Goal: Navigation & Orientation: Find specific page/section

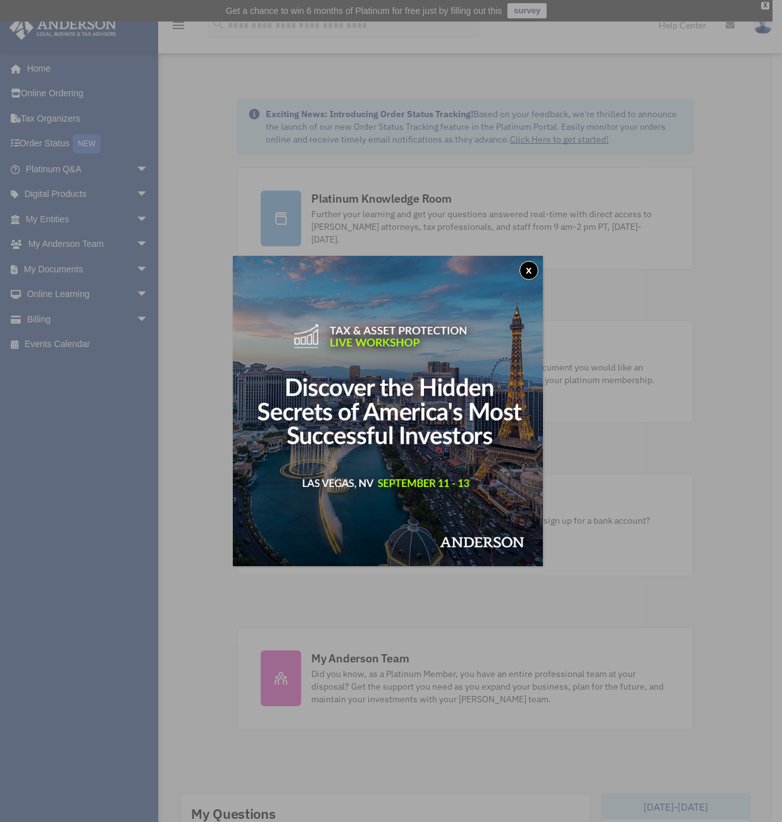
click at [534, 267] on button "x" at bounding box center [529, 270] width 19 height 19
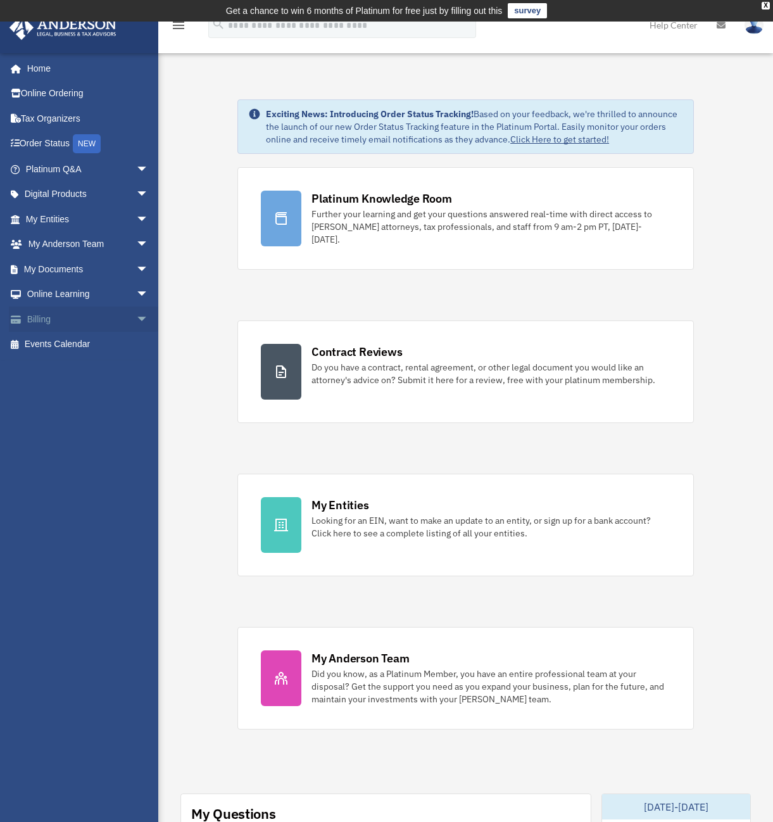
click at [57, 317] on link "Billing arrow_drop_down" at bounding box center [88, 318] width 159 height 25
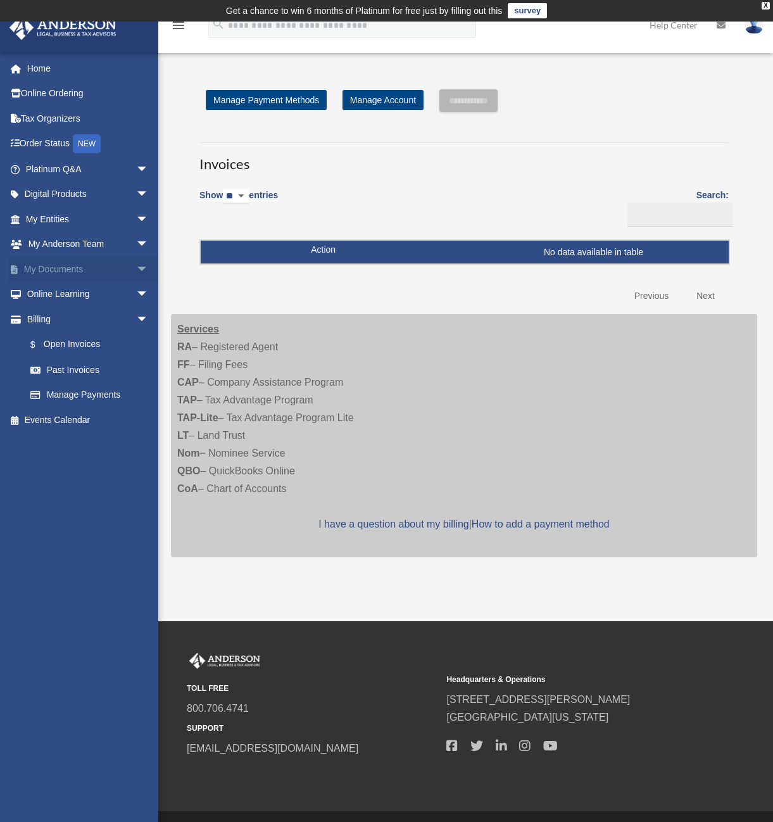
click at [85, 262] on link "My Documents arrow_drop_down" at bounding box center [88, 268] width 159 height 25
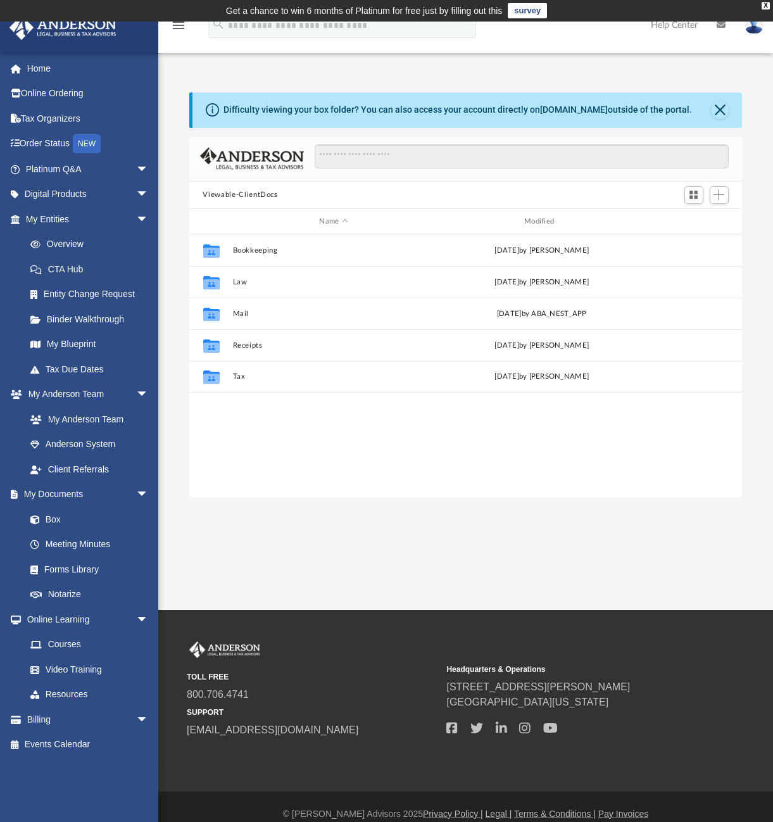
scroll to position [10, 10]
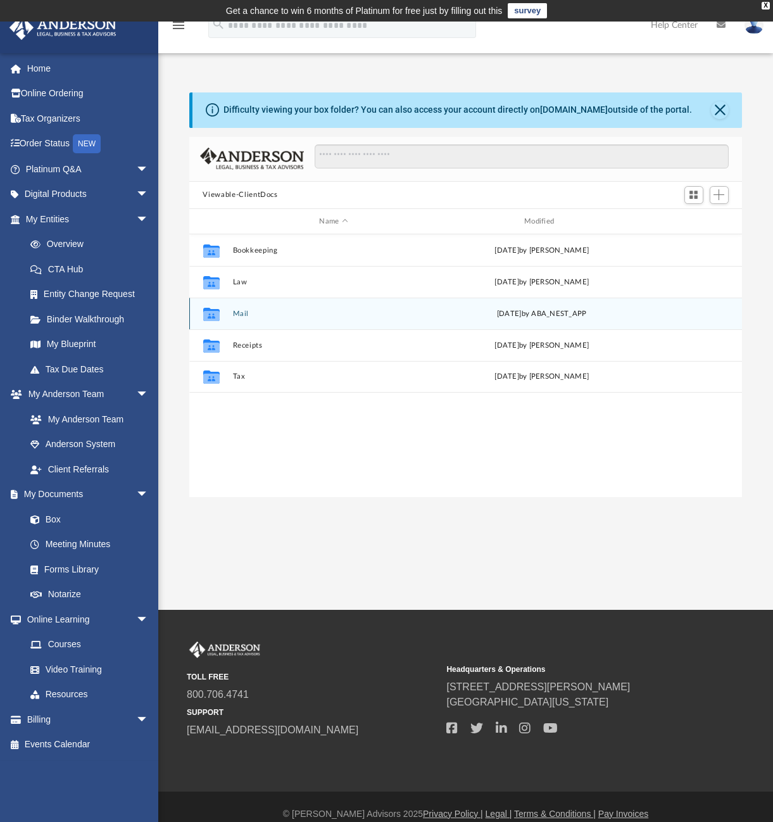
click at [213, 313] on icon "grid" at bounding box center [211, 314] width 16 height 13
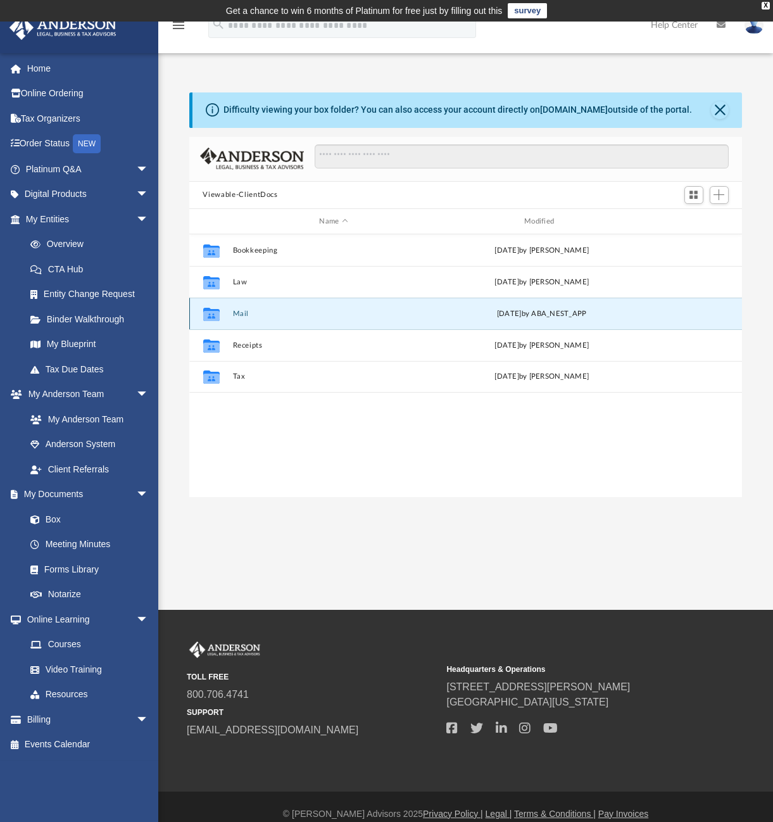
click at [244, 315] on button "Mail" at bounding box center [333, 314] width 203 height 8
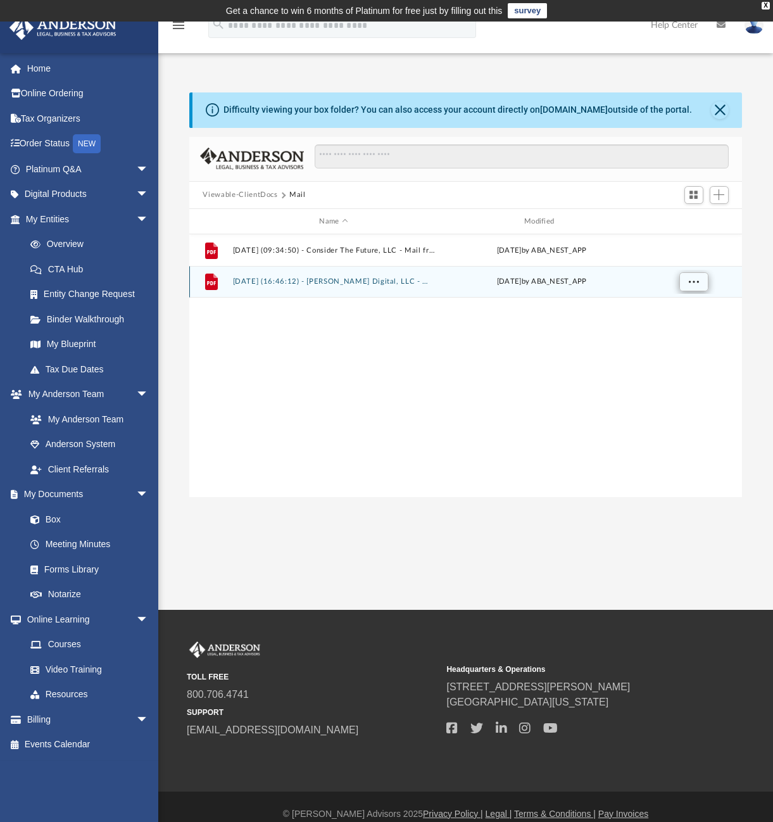
click at [691, 282] on span "More options" at bounding box center [693, 281] width 10 height 7
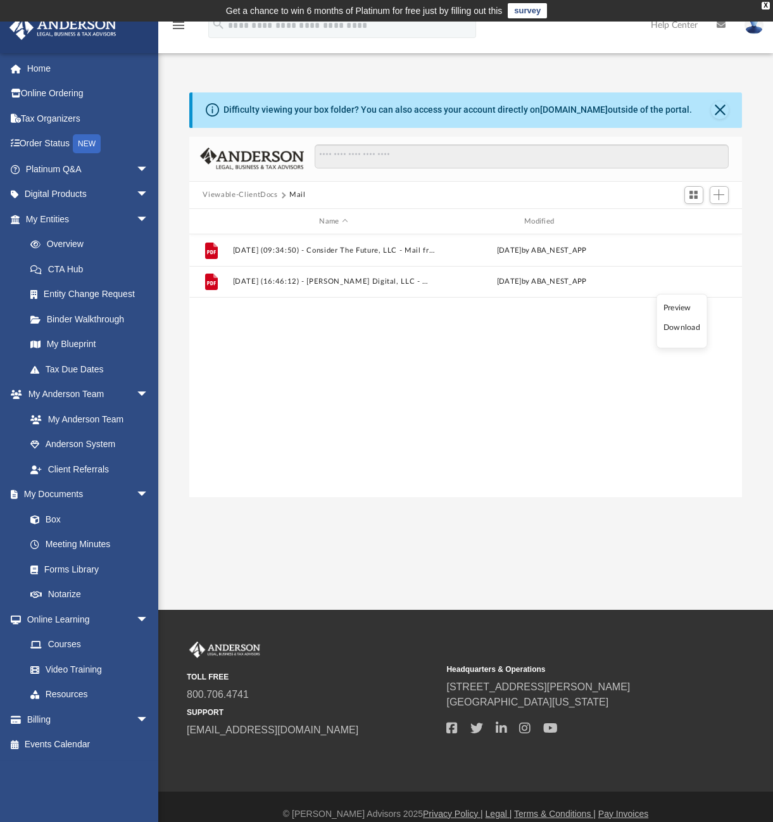
click at [682, 306] on li "Preview" at bounding box center [681, 307] width 37 height 13
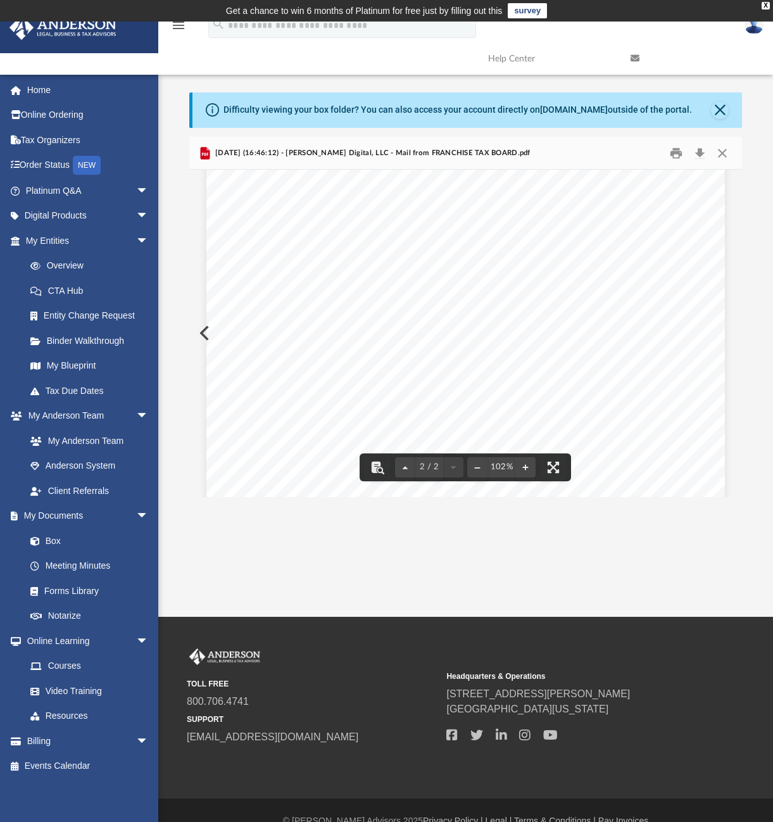
scroll to position [318, 0]
click at [725, 153] on button "Close" at bounding box center [722, 153] width 23 height 20
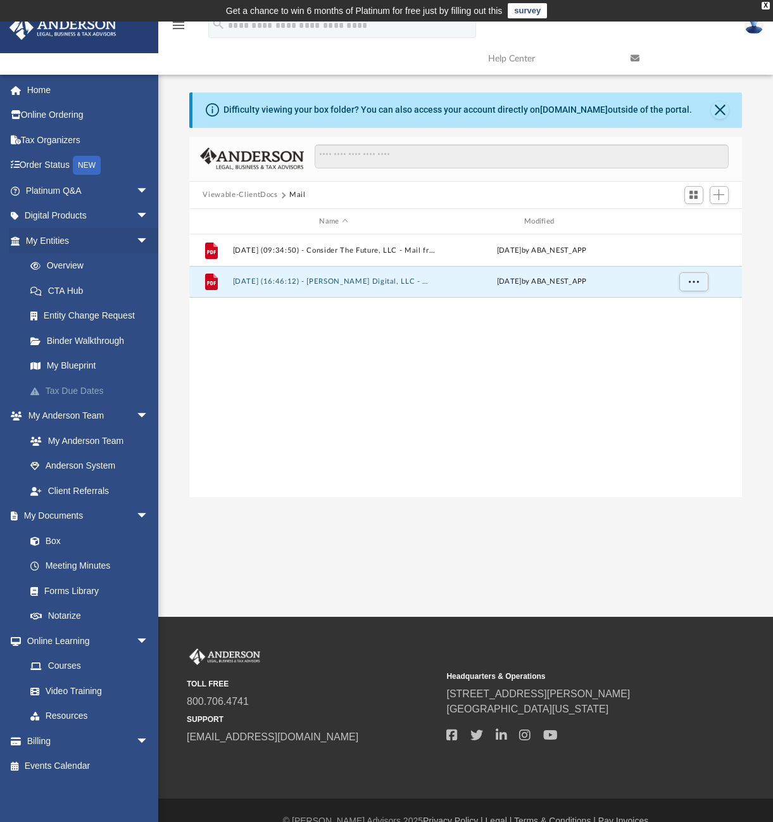
click at [56, 390] on link "Tax Due Dates" at bounding box center [93, 390] width 150 height 25
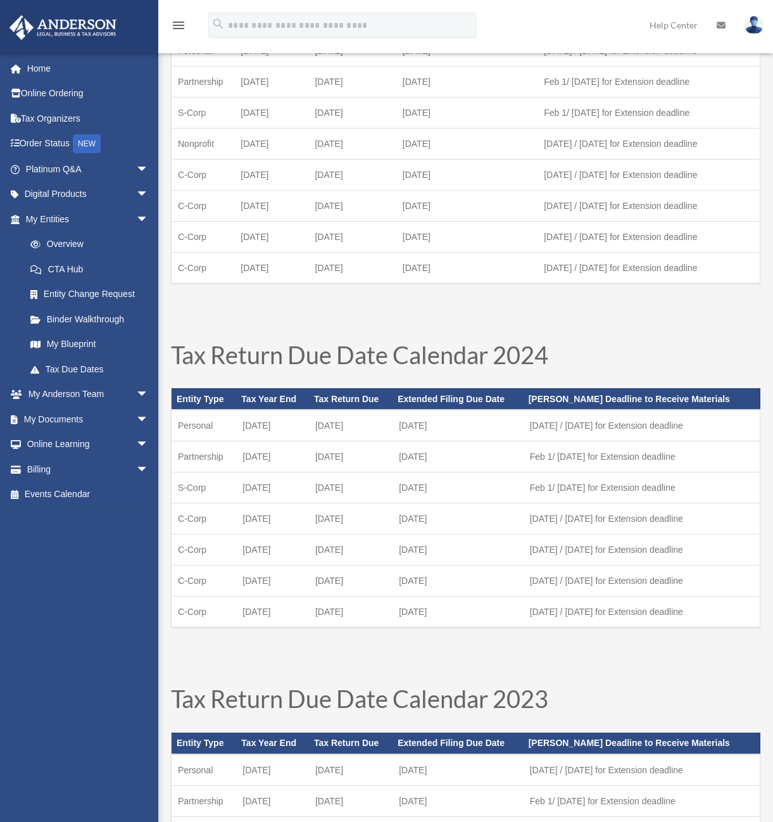
scroll to position [139, 0]
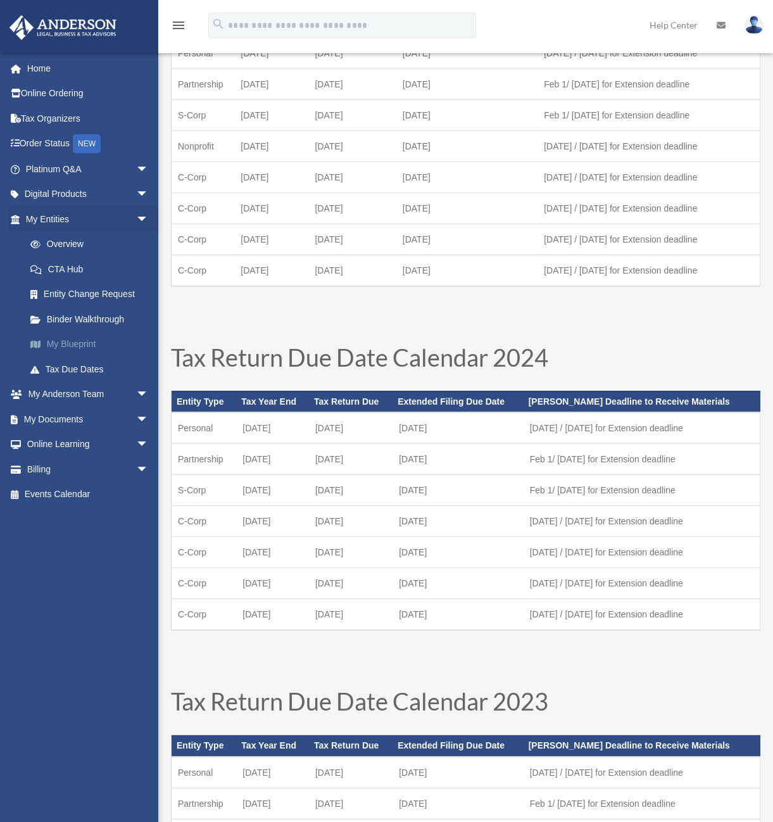
click at [77, 343] on link "My Blueprint" at bounding box center [93, 344] width 150 height 25
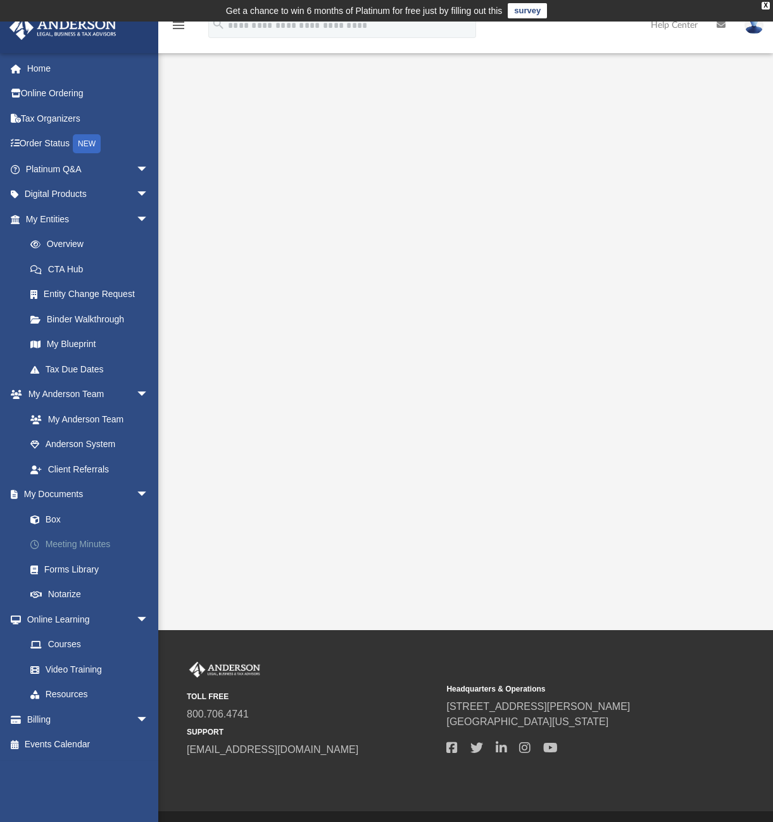
click at [59, 537] on link "Meeting Minutes" at bounding box center [93, 544] width 150 height 25
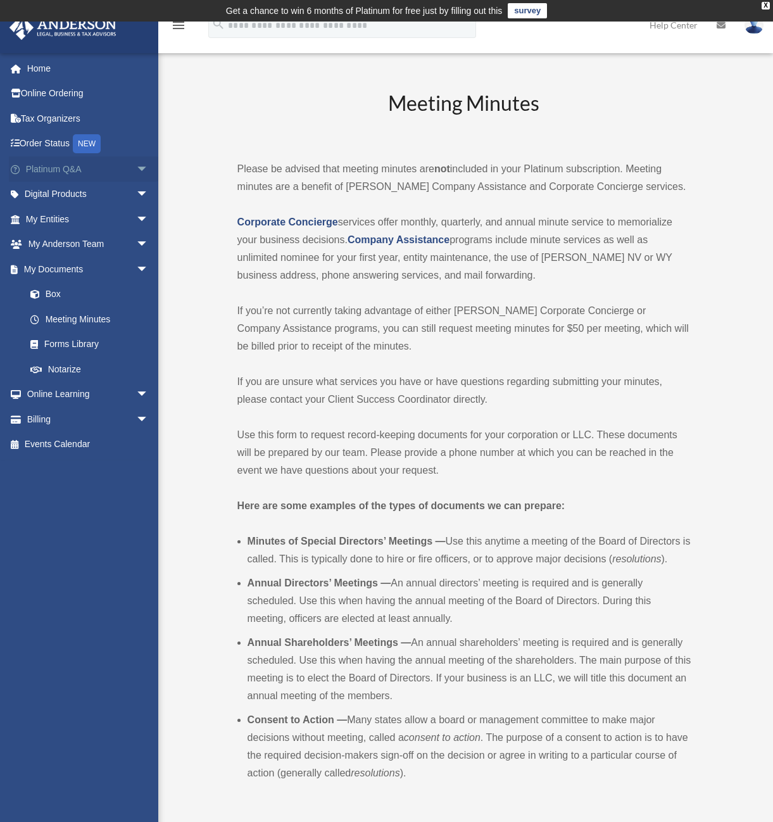
click at [61, 170] on link "Platinum Q&A arrow_drop_down" at bounding box center [88, 168] width 159 height 25
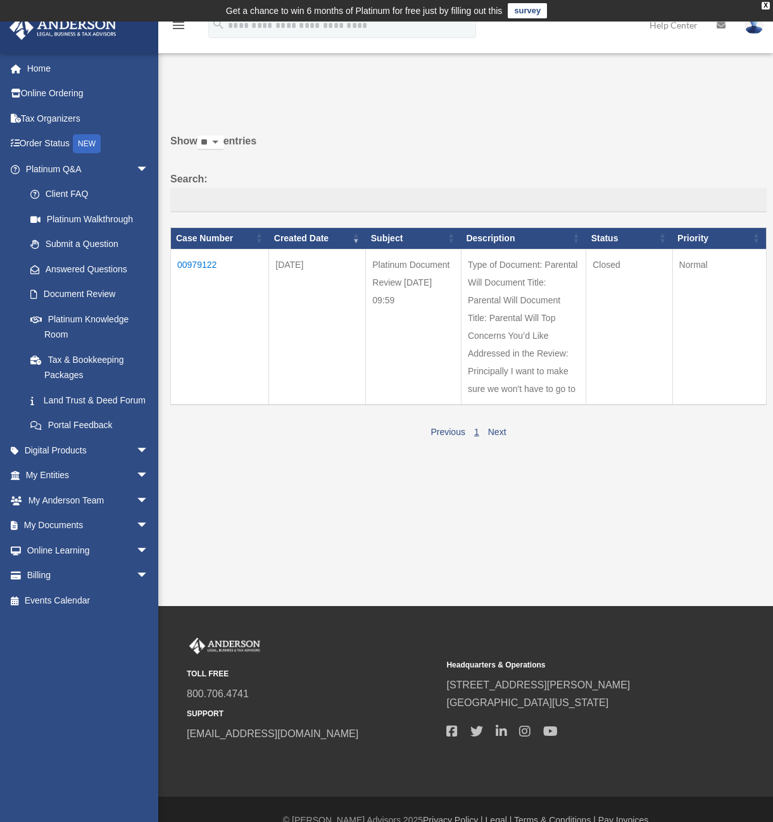
click at [493, 286] on td "Type of Document: Parental Will Document Title: Parental Will Document Title: P…" at bounding box center [523, 327] width 125 height 156
click at [208, 271] on td "00979122" at bounding box center [220, 327] width 98 height 156
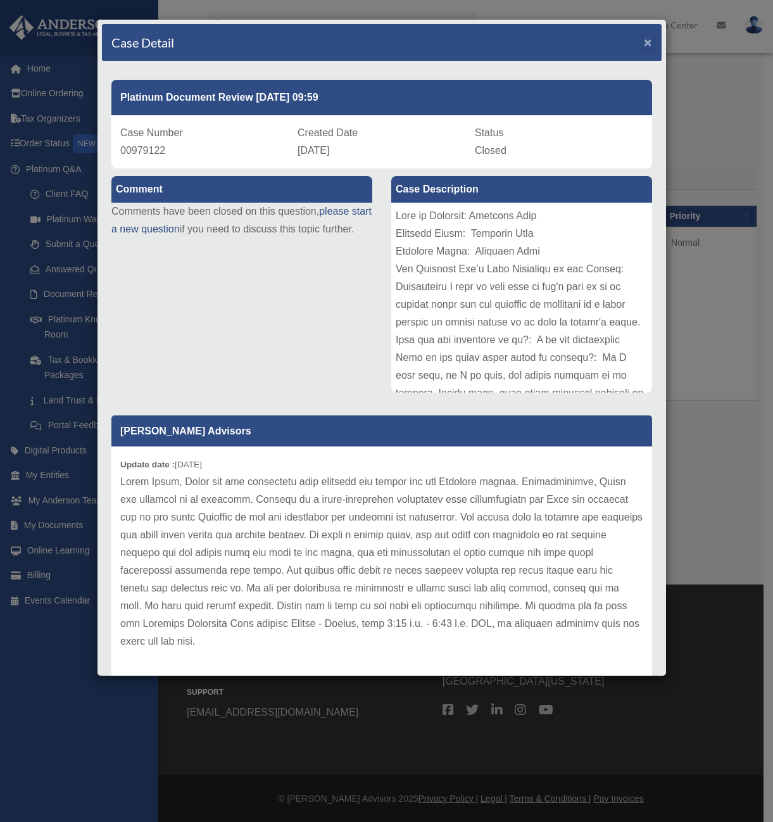
click at [644, 45] on span "×" at bounding box center [648, 42] width 8 height 15
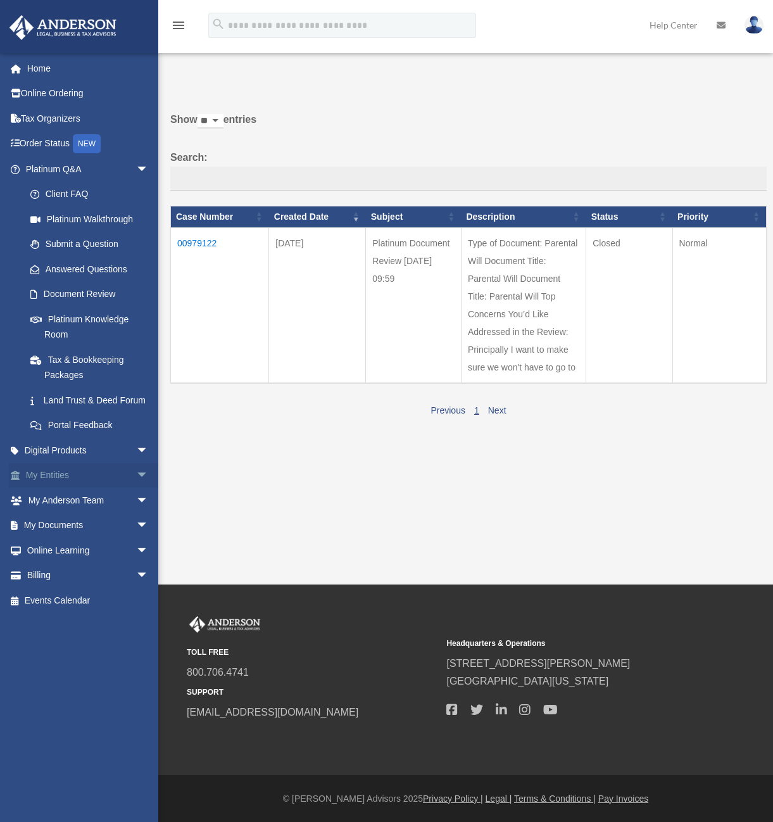
click at [52, 484] on link "My Entities arrow_drop_down" at bounding box center [88, 475] width 159 height 25
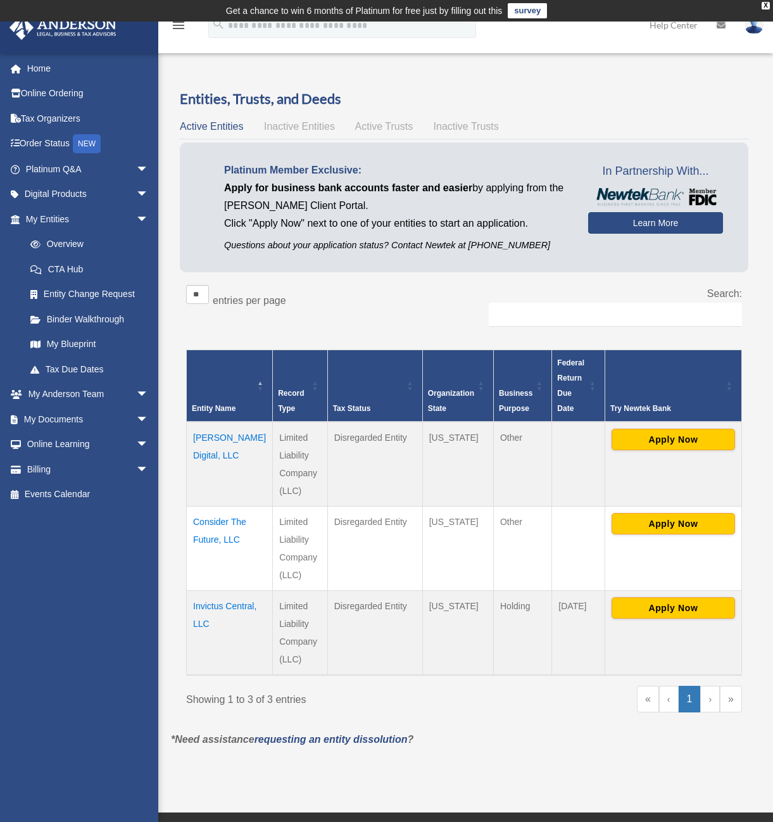
click at [648, 227] on link "Learn More" at bounding box center [655, 223] width 135 height 22
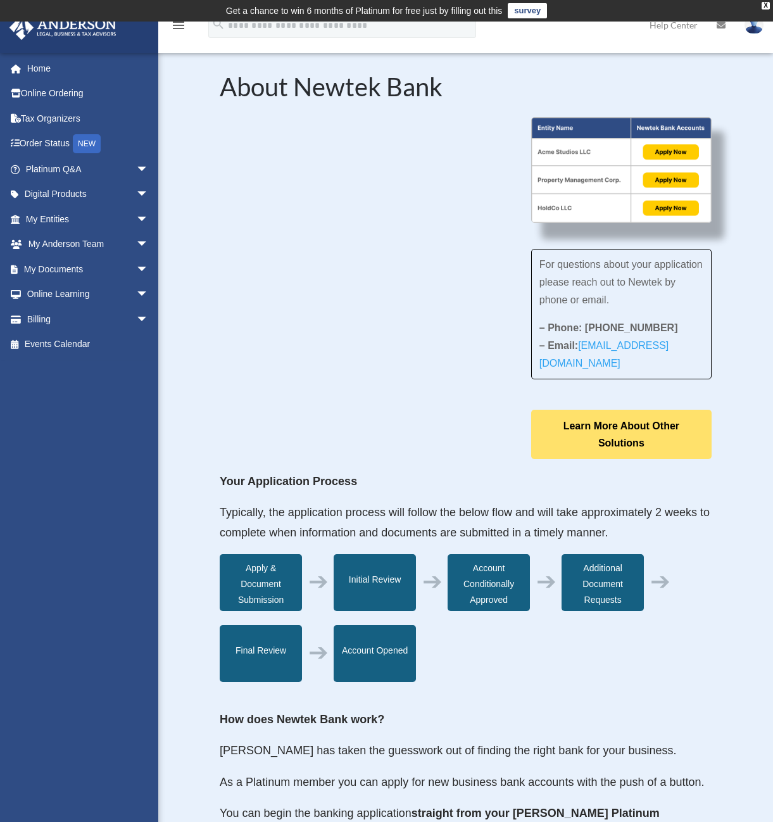
click at [653, 440] on link "Learn More About Other Solutions" at bounding box center [621, 434] width 180 height 49
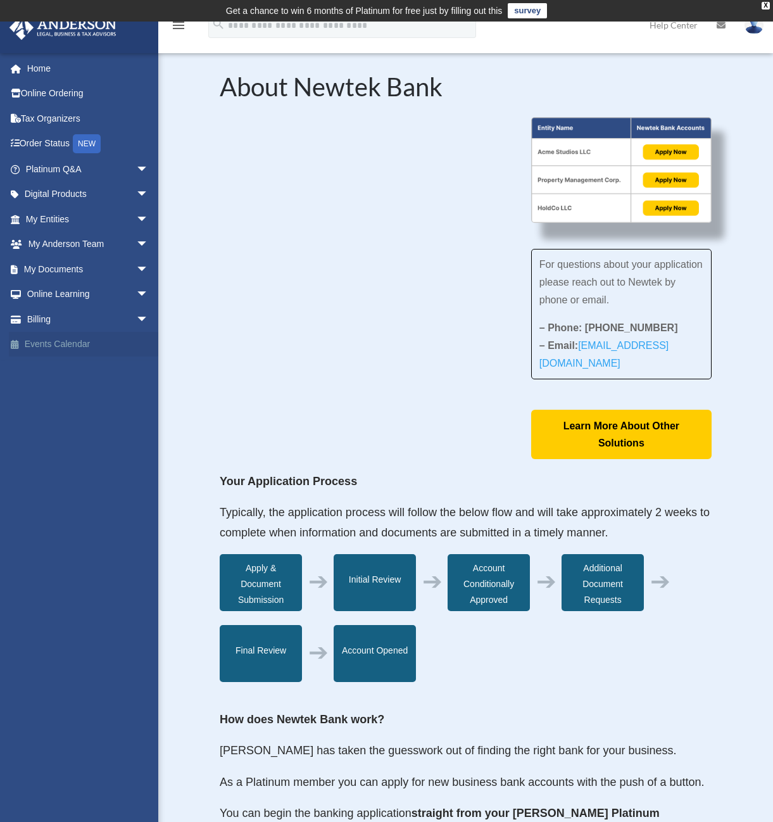
click at [68, 347] on link "Events Calendar" at bounding box center [88, 344] width 159 height 25
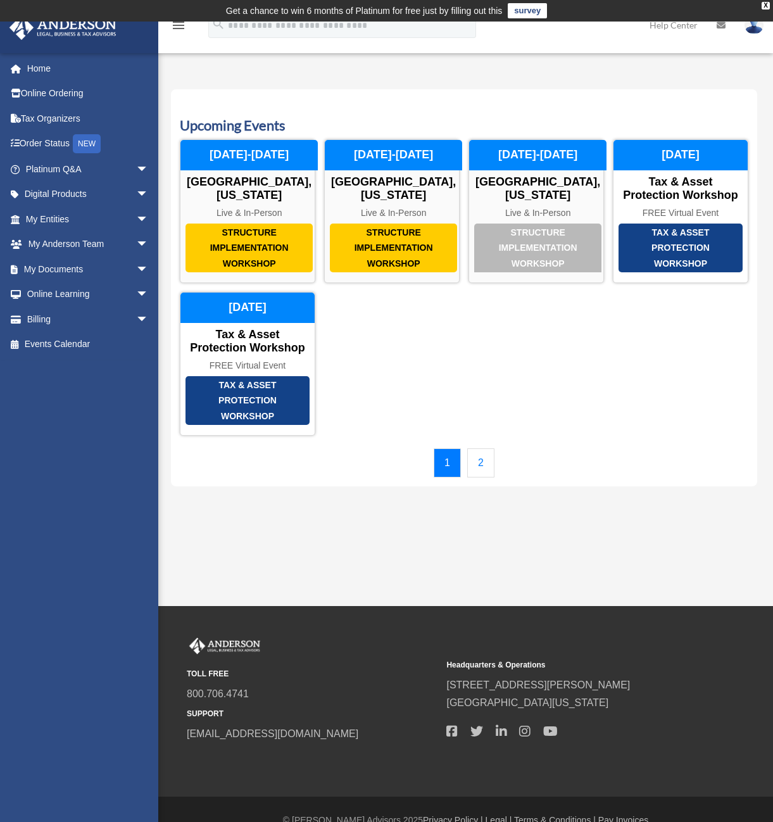
click at [757, 27] on img at bounding box center [753, 25] width 19 height 18
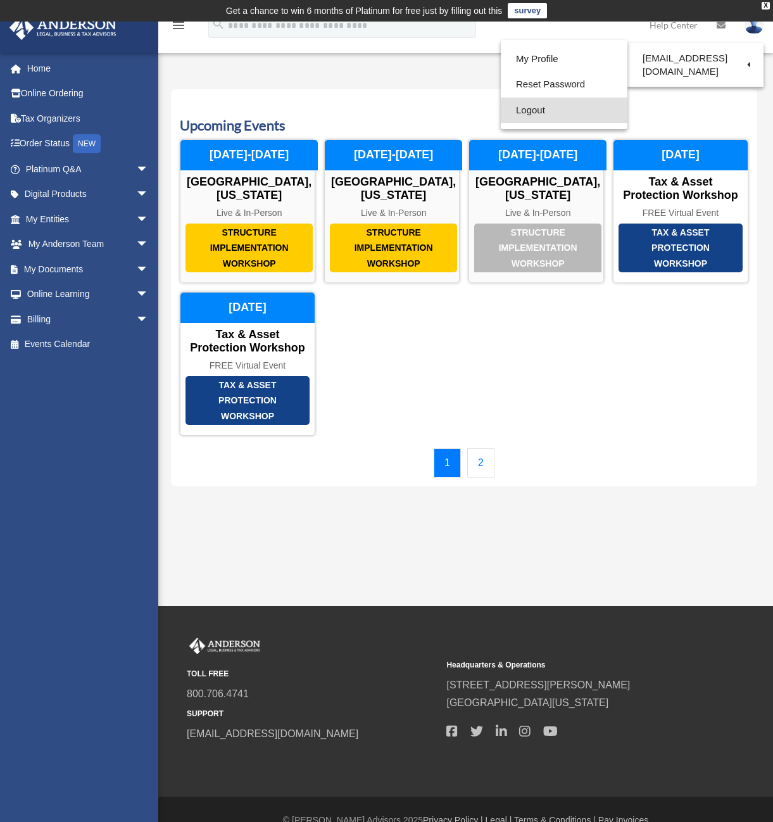
click at [524, 114] on link "Logout" at bounding box center [564, 110] width 127 height 26
